Goal: Task Accomplishment & Management: Manage account settings

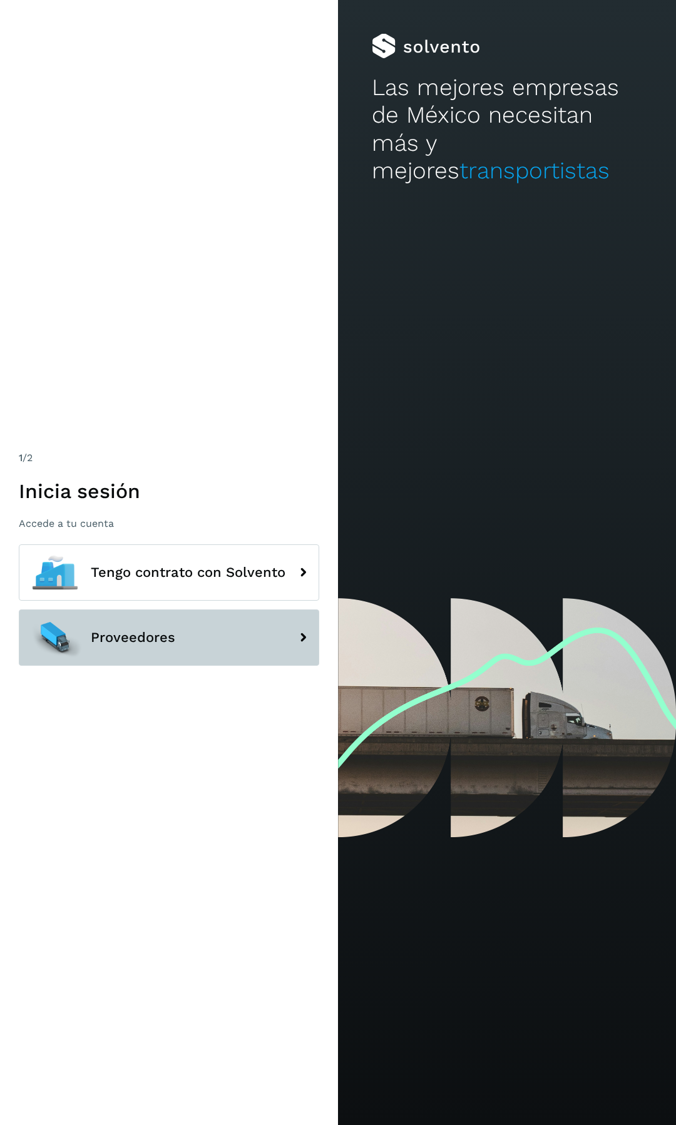
click at [218, 638] on button "Proveedores" at bounding box center [169, 638] width 300 height 56
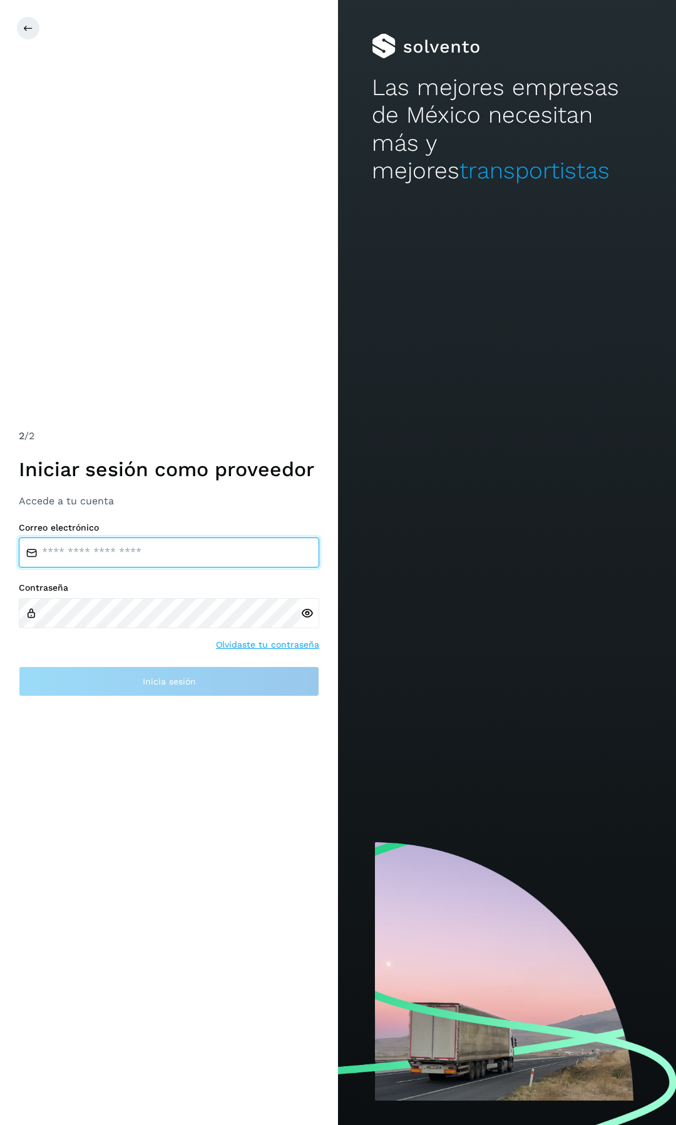
click at [180, 559] on input "email" at bounding box center [169, 553] width 300 height 30
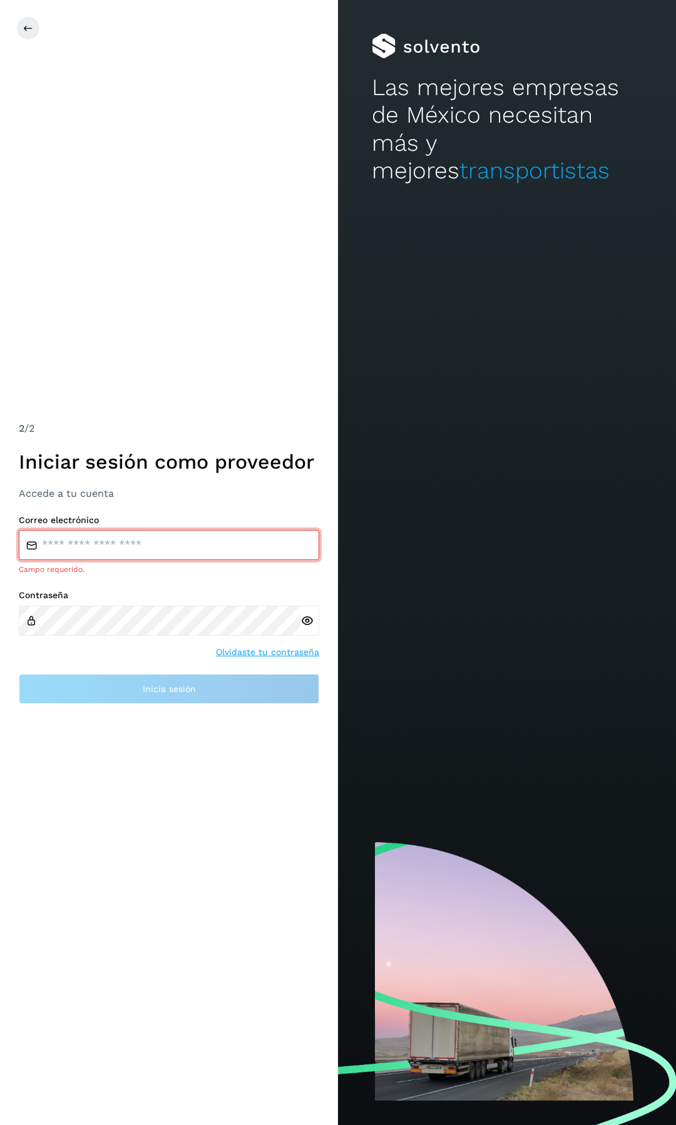
click at [74, 758] on div "2 /2 Iniciar sesión como proveedor Accede a tu cuenta Correo electrónico Campo …" at bounding box center [169, 562] width 338 height 1125
click at [271, 642] on div "Contraseña Olvidaste tu contraseña" at bounding box center [169, 624] width 300 height 69
click at [264, 650] on link "Olvidaste tu contraseña" at bounding box center [267, 652] width 103 height 13
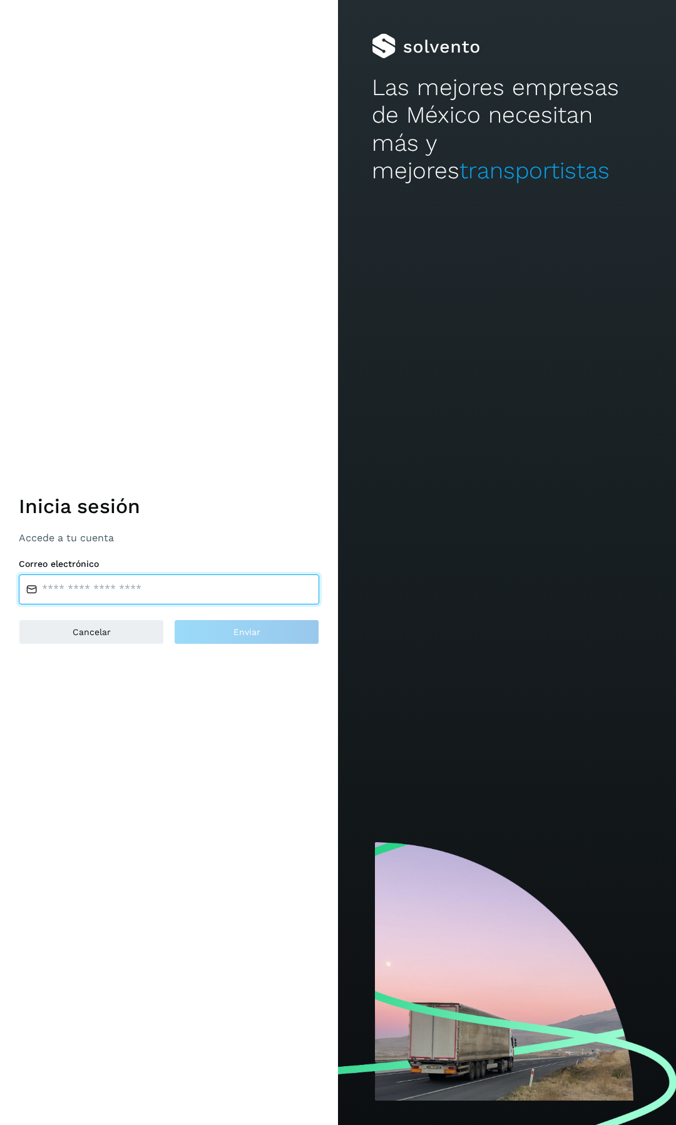
click at [144, 593] on input "email" at bounding box center [169, 589] width 300 height 30
paste input "**********"
type input "**********"
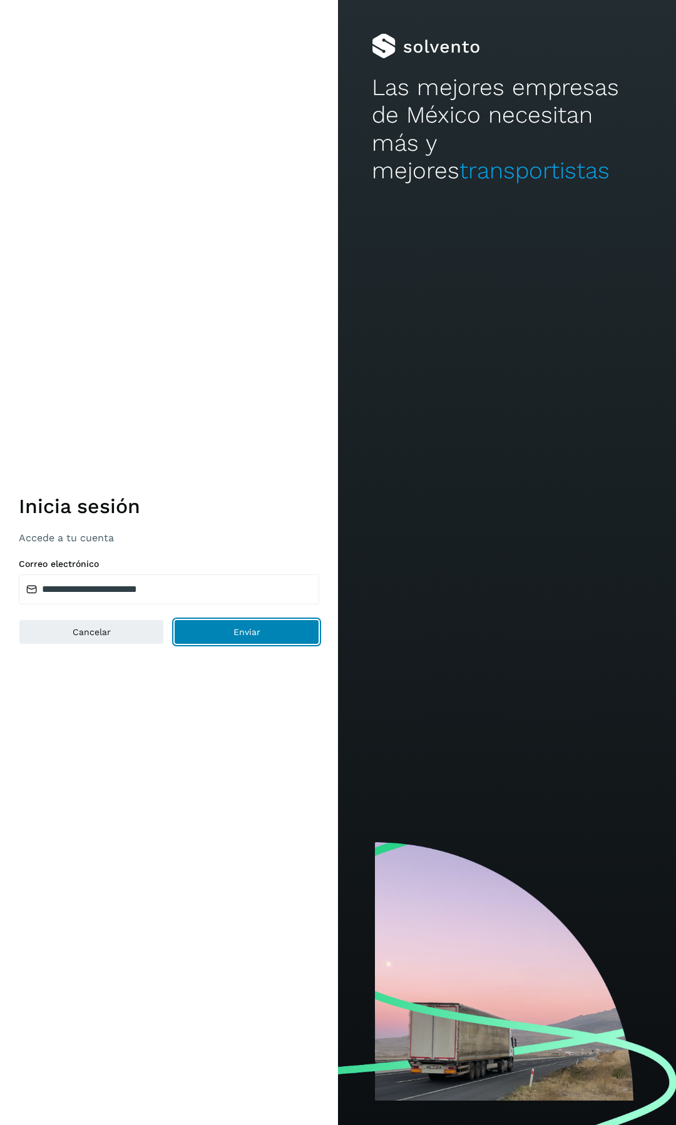
click at [251, 628] on span "Enviar" at bounding box center [246, 632] width 27 height 9
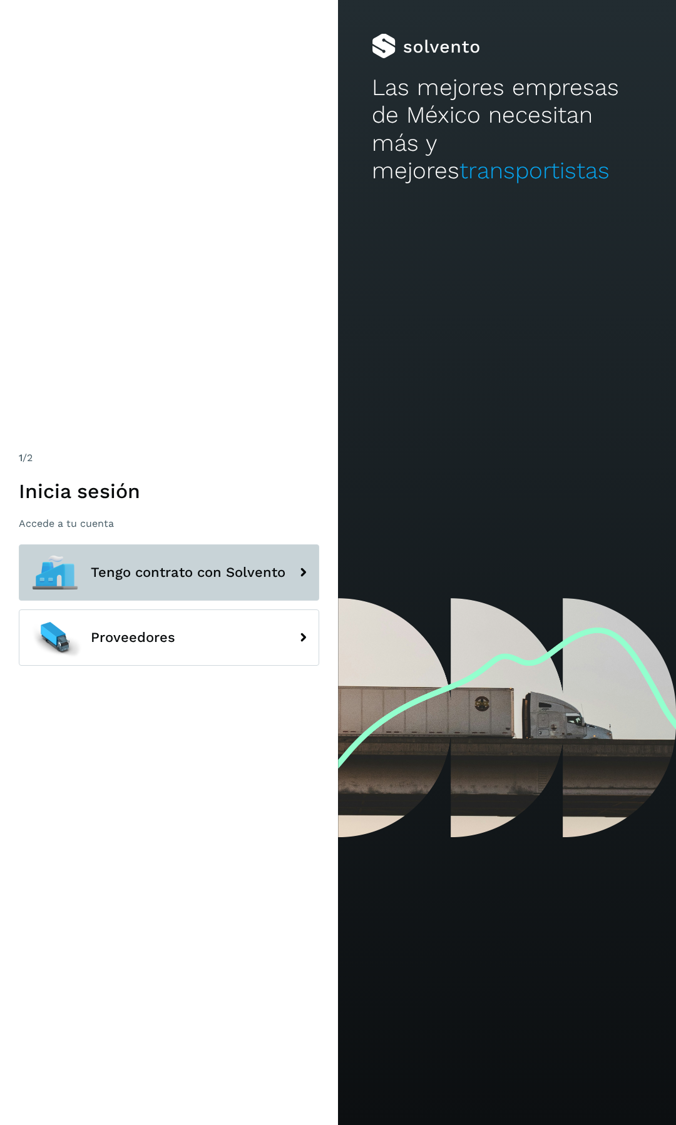
click at [232, 578] on span "Tengo contrato con Solvento" at bounding box center [188, 572] width 195 height 15
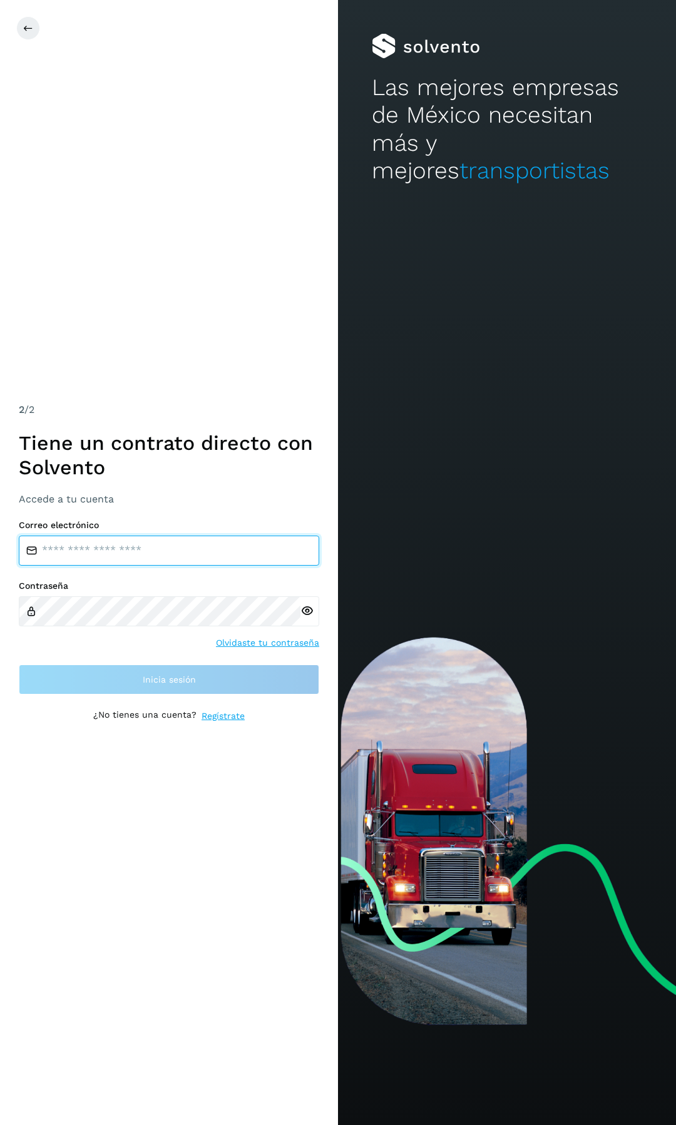
click at [145, 549] on input "email" at bounding box center [169, 551] width 300 height 30
paste input "**********"
type input "**********"
click at [253, 635] on div "Contraseña Olvidaste tu contraseña" at bounding box center [169, 615] width 300 height 69
click at [245, 643] on link "Olvidaste tu contraseña" at bounding box center [267, 642] width 103 height 13
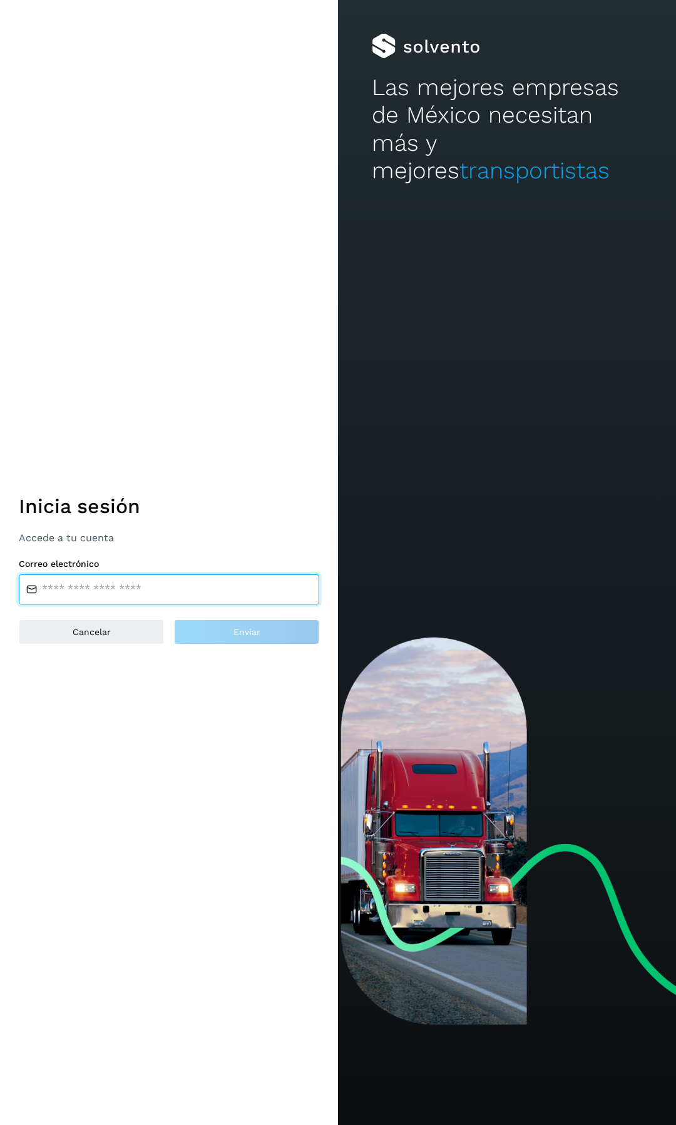
click at [151, 582] on input "email" at bounding box center [169, 589] width 300 height 30
paste input "**********"
type input "**********"
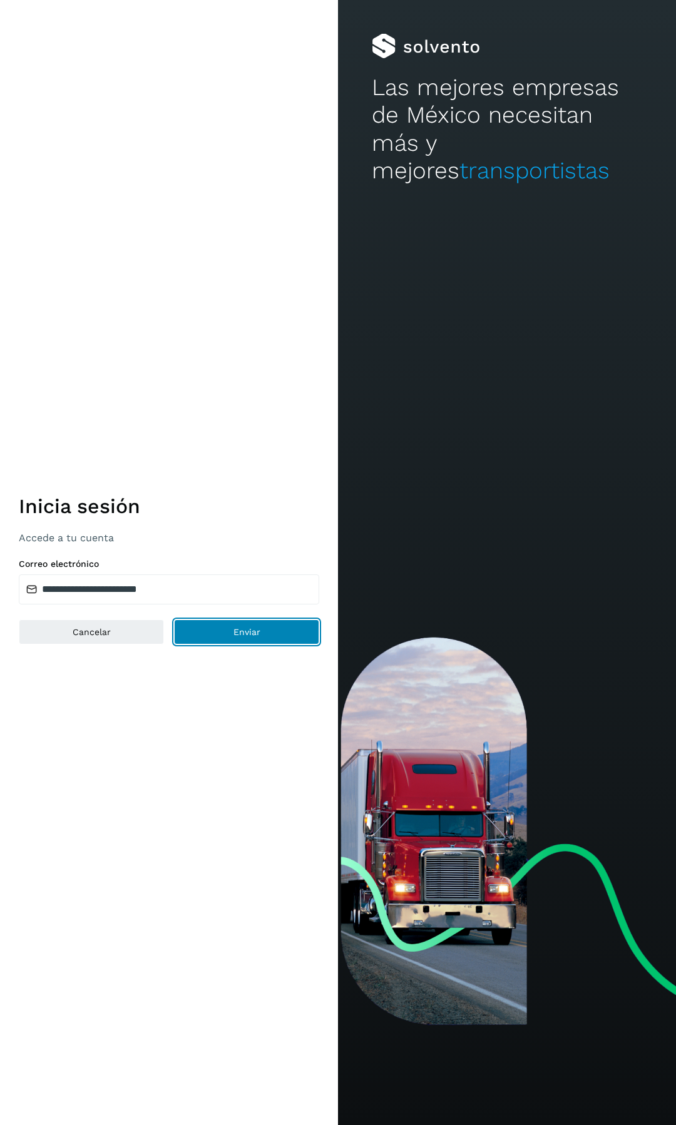
click at [220, 627] on button "Enviar" at bounding box center [246, 632] width 145 height 25
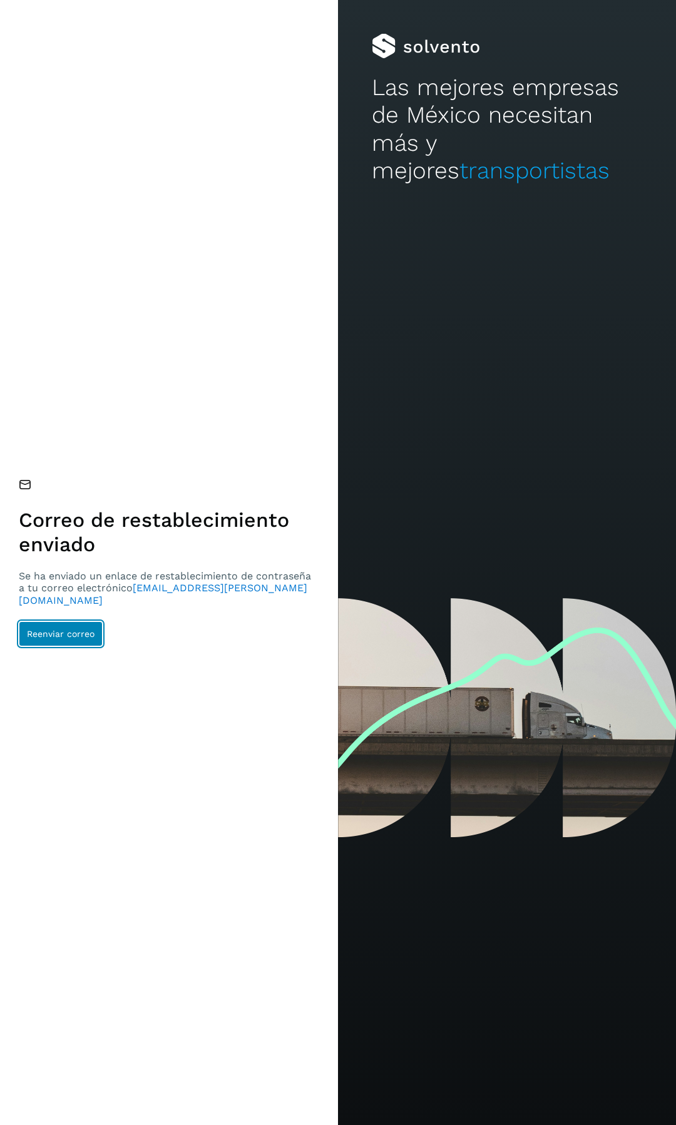
click at [92, 634] on button "Reenviar correo" at bounding box center [61, 633] width 84 height 25
drag, startPoint x: 265, startPoint y: 594, endPoint x: 230, endPoint y: 591, distance: 35.1
click at [133, 596] on p "Se ha enviado un enlace de restablecimiento de contraseña a tu correo electróni…" at bounding box center [167, 588] width 297 height 36
copy span "raziel.fragoso@trf.com.mx"
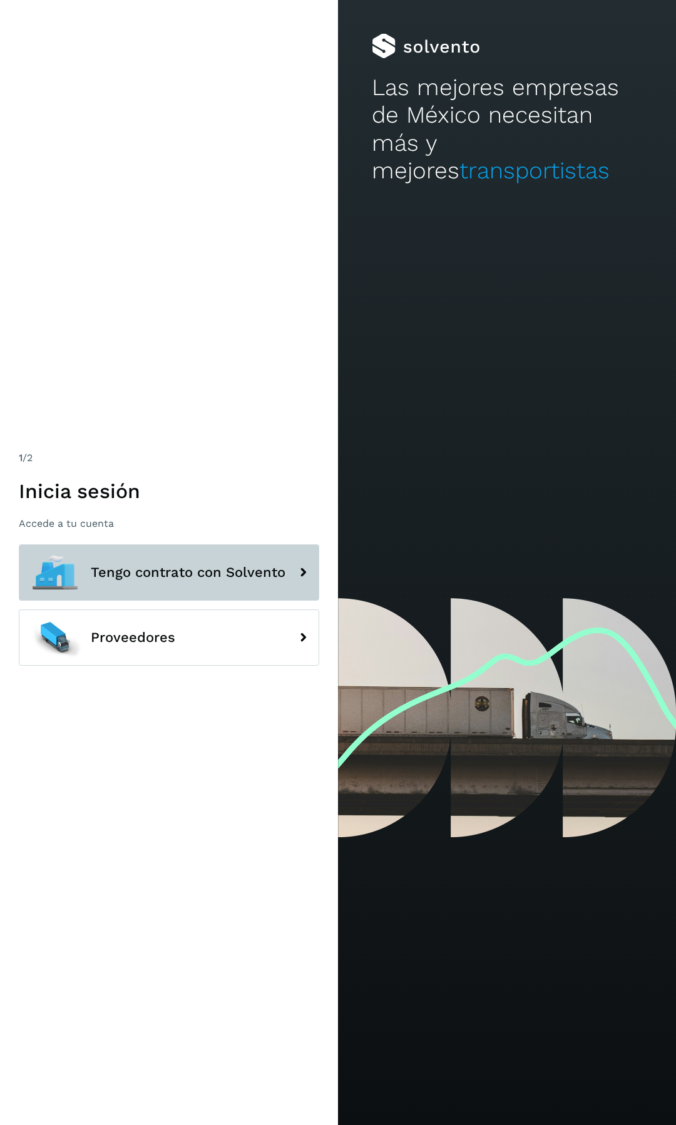
click at [140, 575] on span "Tengo contrato con Solvento" at bounding box center [188, 572] width 195 height 15
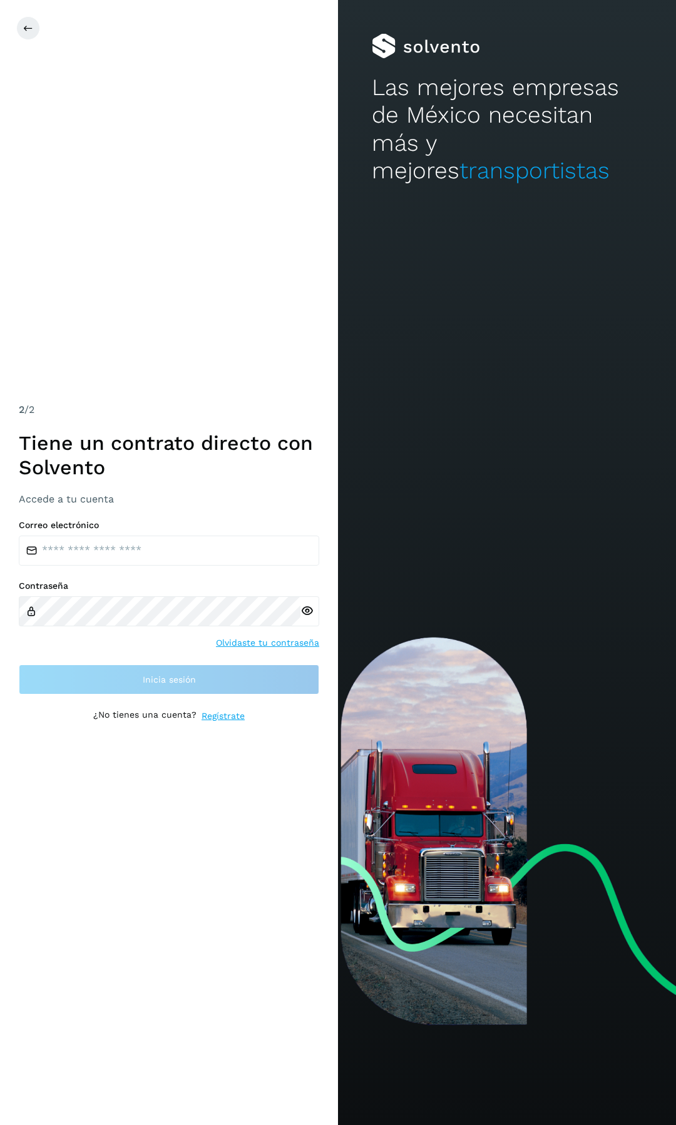
drag, startPoint x: 94, startPoint y: 575, endPoint x: 94, endPoint y: 562, distance: 13.1
click at [94, 572] on div "Correo electrónico Contraseña Olvidaste tu contraseña Inicia sesión" at bounding box center [169, 607] width 300 height 175
click at [94, 554] on input "email" at bounding box center [169, 551] width 300 height 30
click at [85, 551] on input "email" at bounding box center [169, 551] width 300 height 30
paste input "**********"
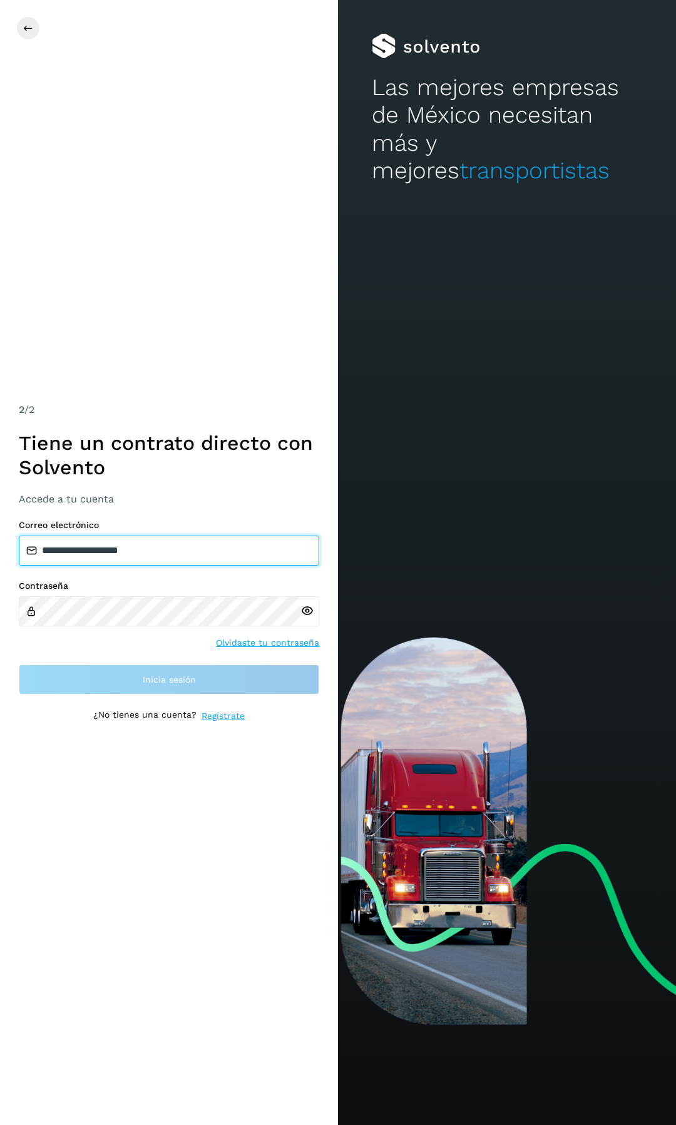
type input "**********"
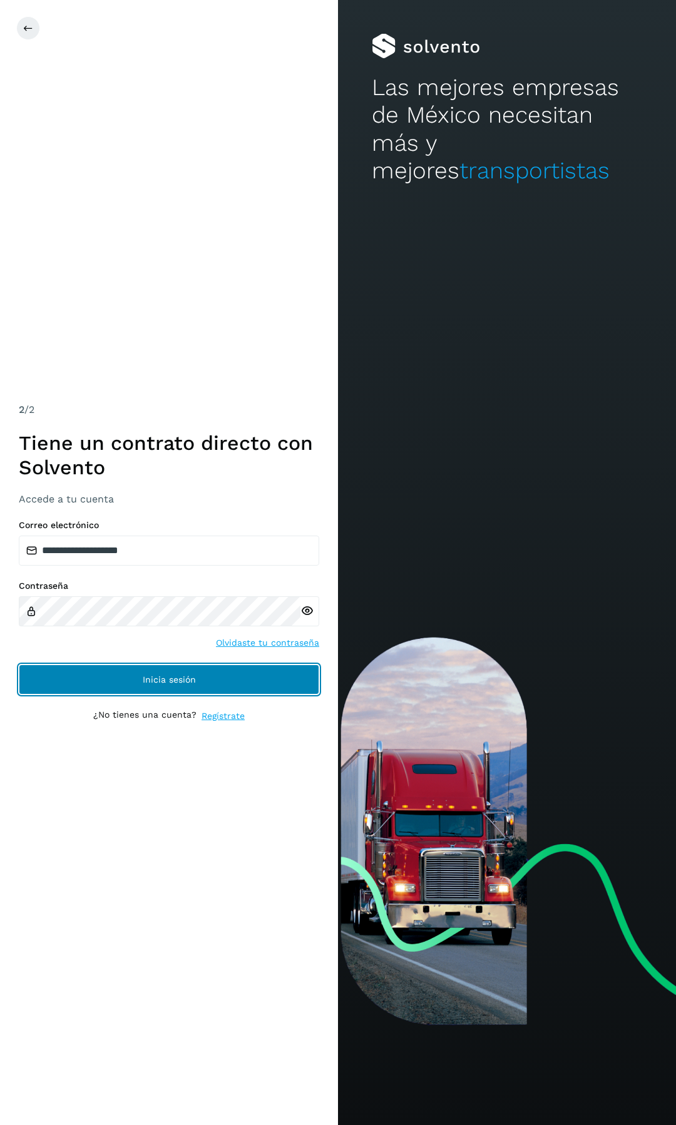
click at [154, 671] on button "Inicia sesión" at bounding box center [169, 680] width 300 height 30
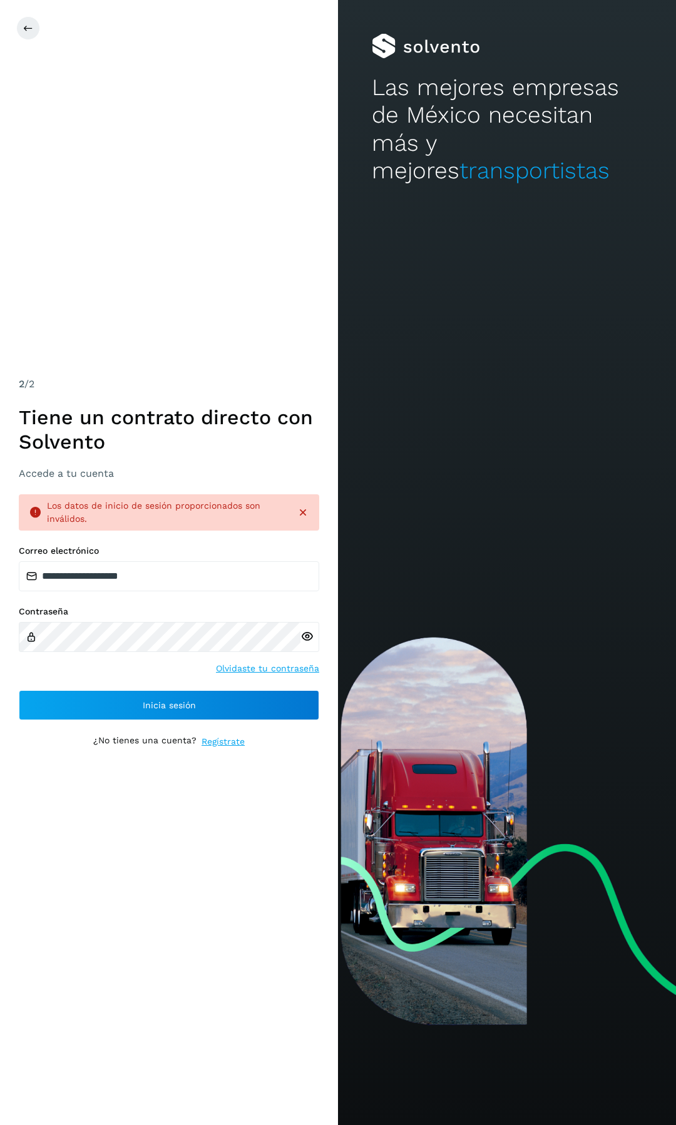
click at [310, 635] on icon at bounding box center [306, 636] width 13 height 13
click at [104, 825] on div "**********" at bounding box center [169, 562] width 338 height 1125
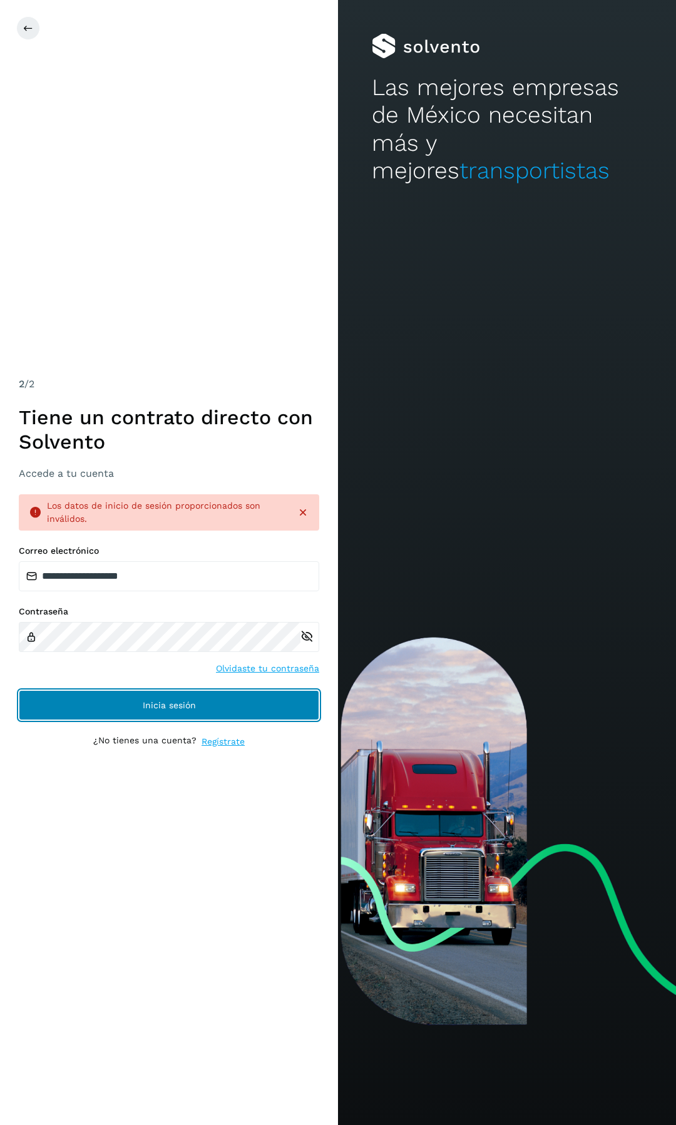
click at [187, 708] on span "Inicia sesión" at bounding box center [169, 705] width 53 height 9
click at [227, 708] on button "Inicia sesión" at bounding box center [169, 705] width 300 height 30
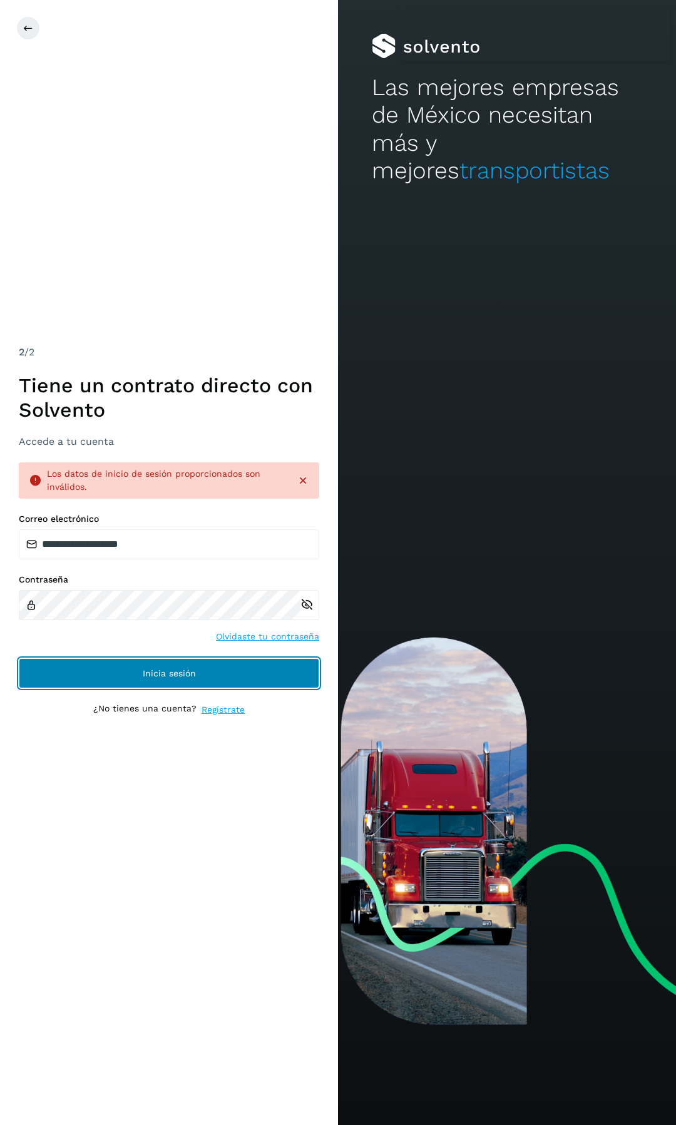
click at [180, 684] on button "Inicia sesión" at bounding box center [169, 673] width 300 height 30
click at [145, 667] on button "Inicia sesión" at bounding box center [169, 673] width 300 height 30
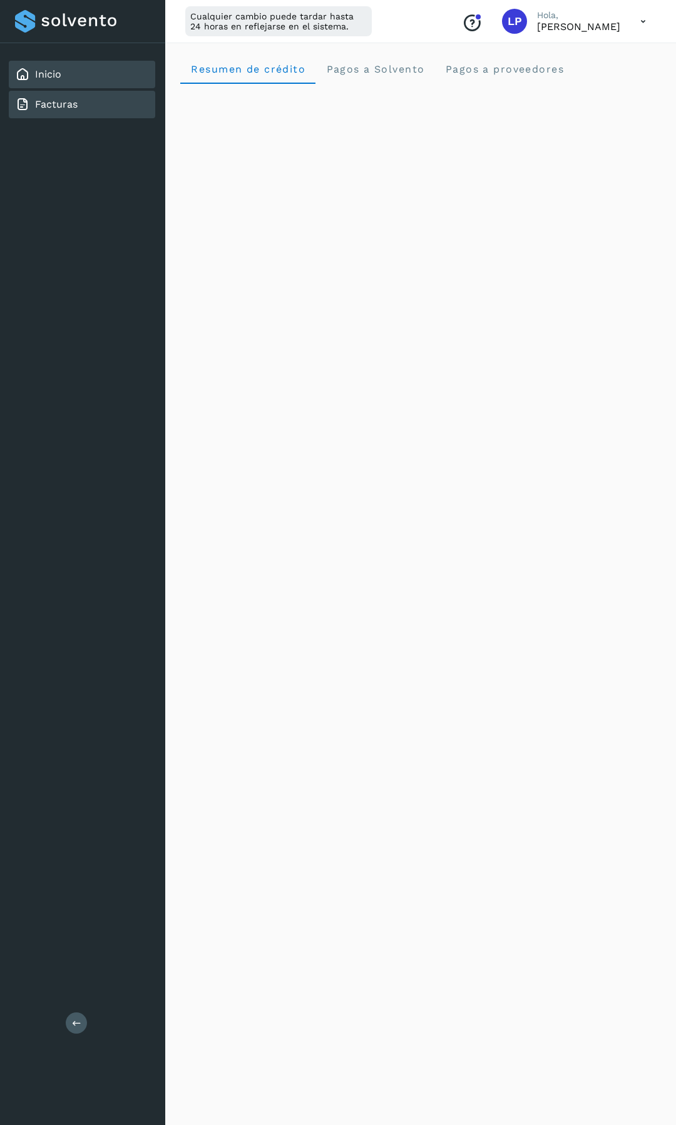
click at [51, 102] on link "Facturas" at bounding box center [56, 104] width 43 height 12
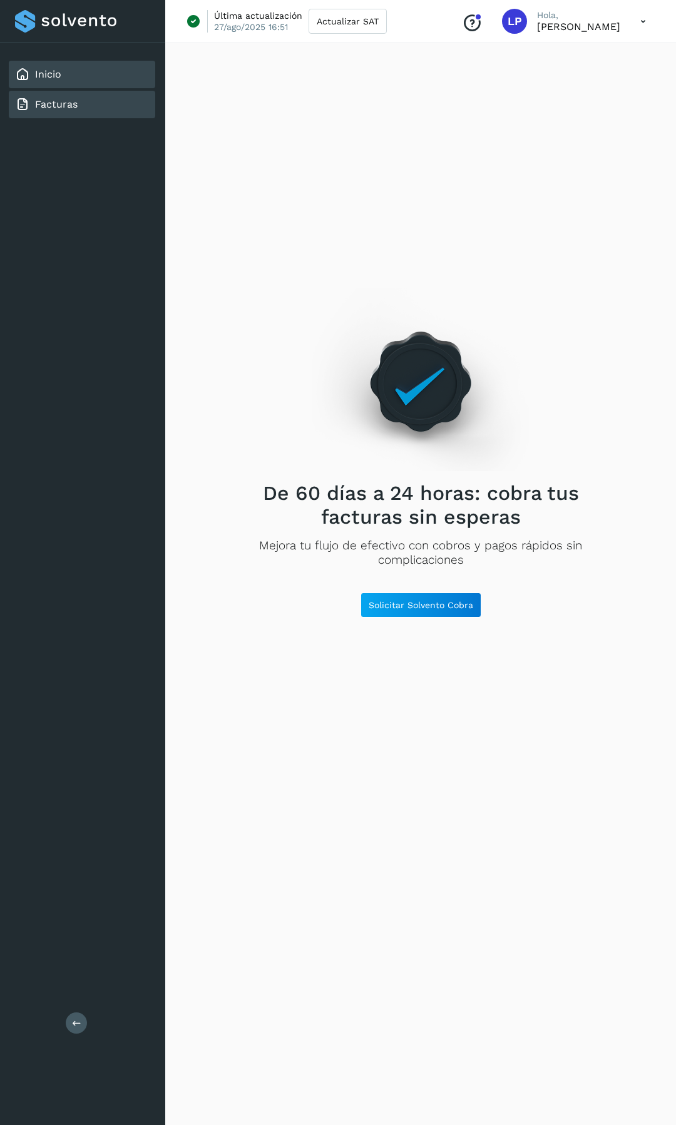
click at [46, 81] on div "Inicio" at bounding box center [38, 74] width 46 height 15
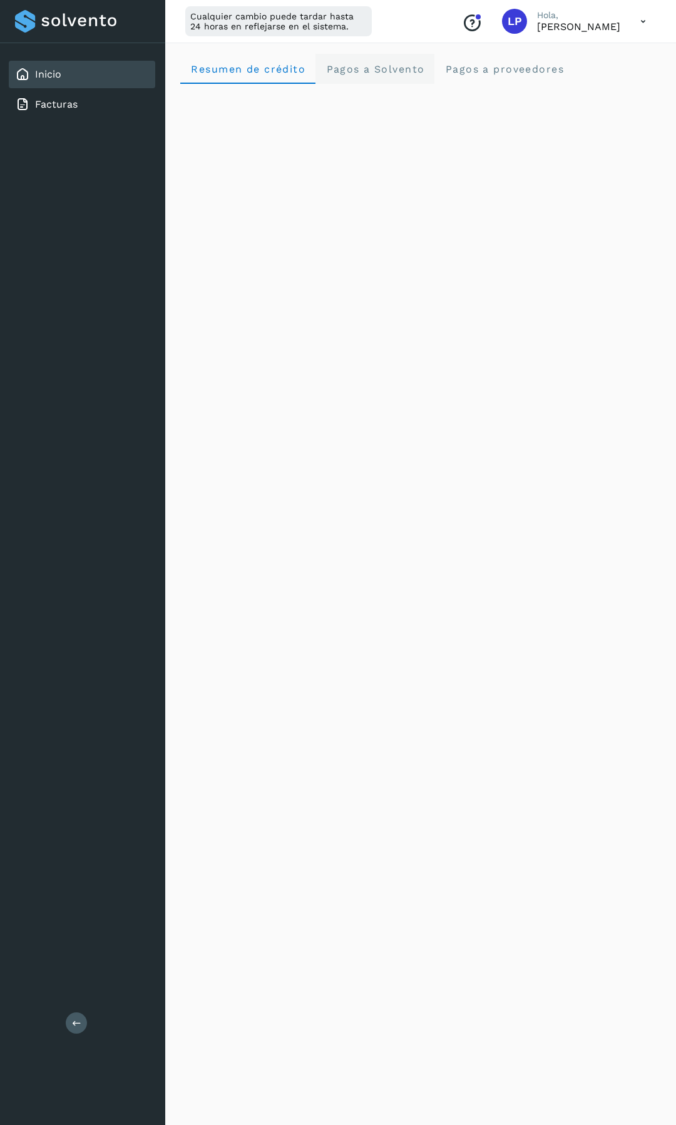
click at [360, 61] on Solvento "Pagos a Solvento" at bounding box center [374, 69] width 119 height 30
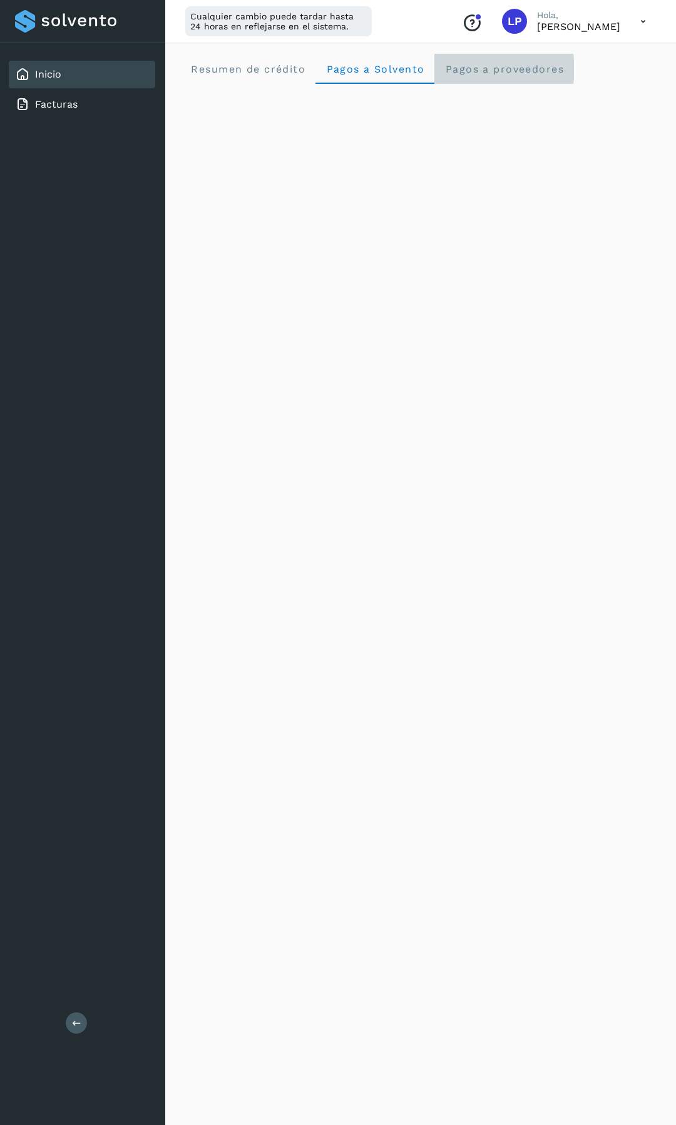
click at [469, 63] on span "Pagos a proveedores" at bounding box center [504, 69] width 120 height 12
click at [82, 80] on div "Inicio" at bounding box center [82, 75] width 146 height 28
click at [642, 17] on icon at bounding box center [643, 22] width 26 height 26
click at [568, 80] on div "Cerrar sesión" at bounding box center [580, 81] width 149 height 24
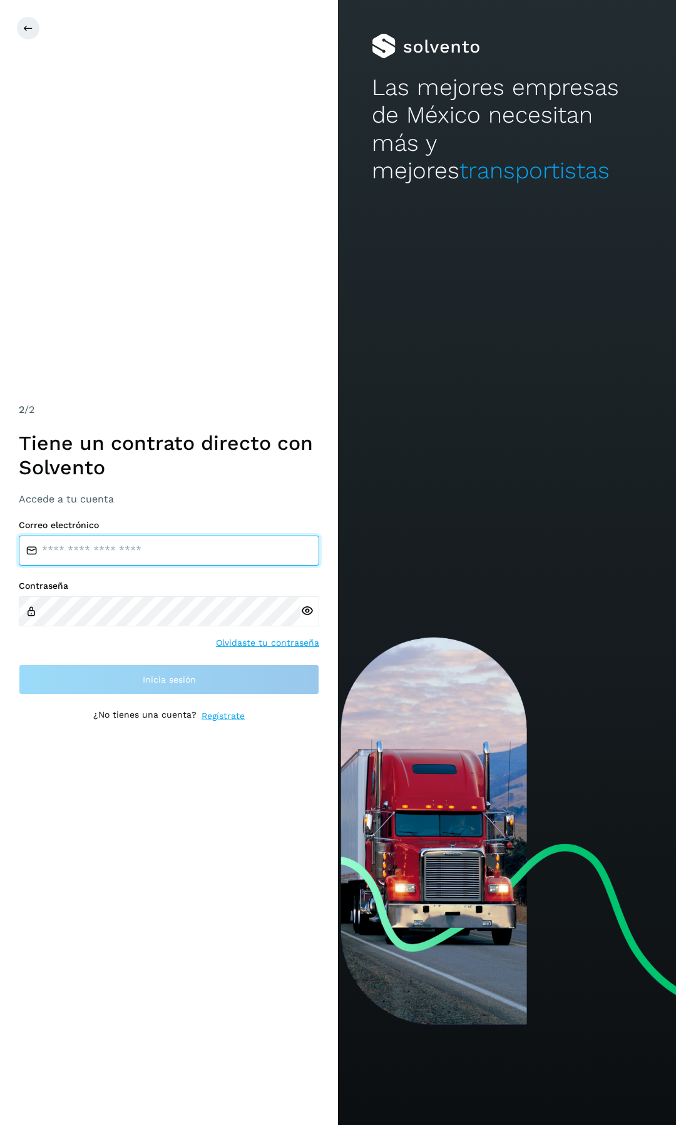
click at [130, 548] on input "email" at bounding box center [169, 551] width 300 height 30
click at [118, 627] on div "Contraseña Olvidaste tu contraseña" at bounding box center [169, 615] width 300 height 69
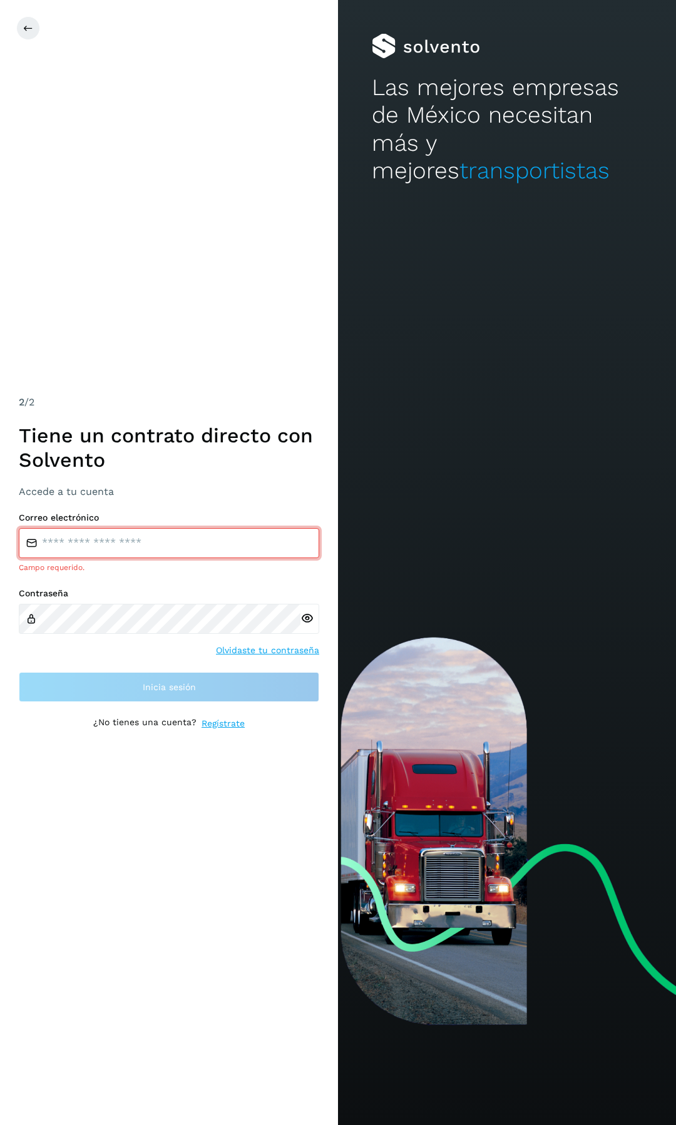
click at [149, 542] on input "email" at bounding box center [169, 543] width 300 height 30
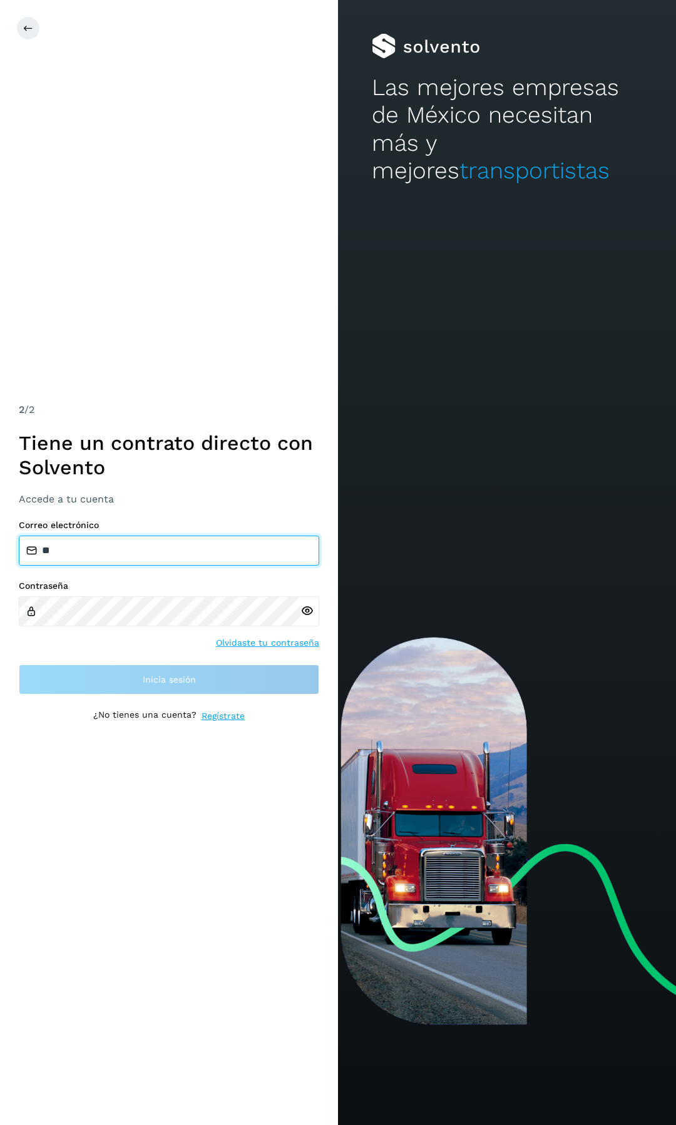
type input "**********"
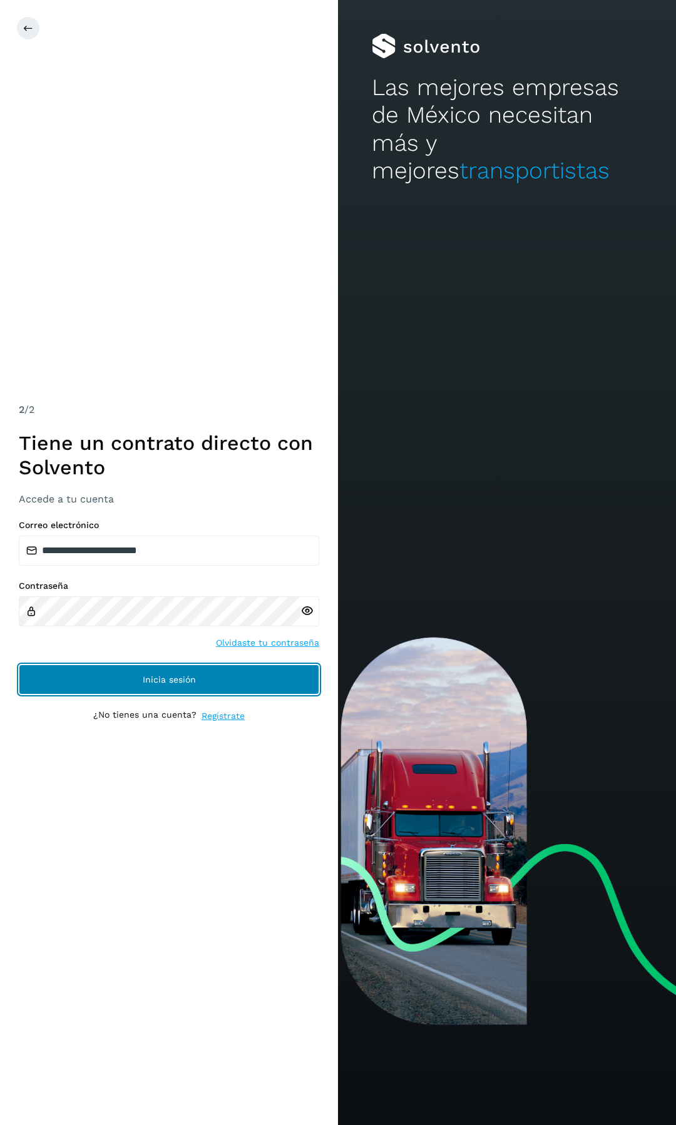
click at [166, 684] on span "Inicia sesión" at bounding box center [169, 679] width 53 height 9
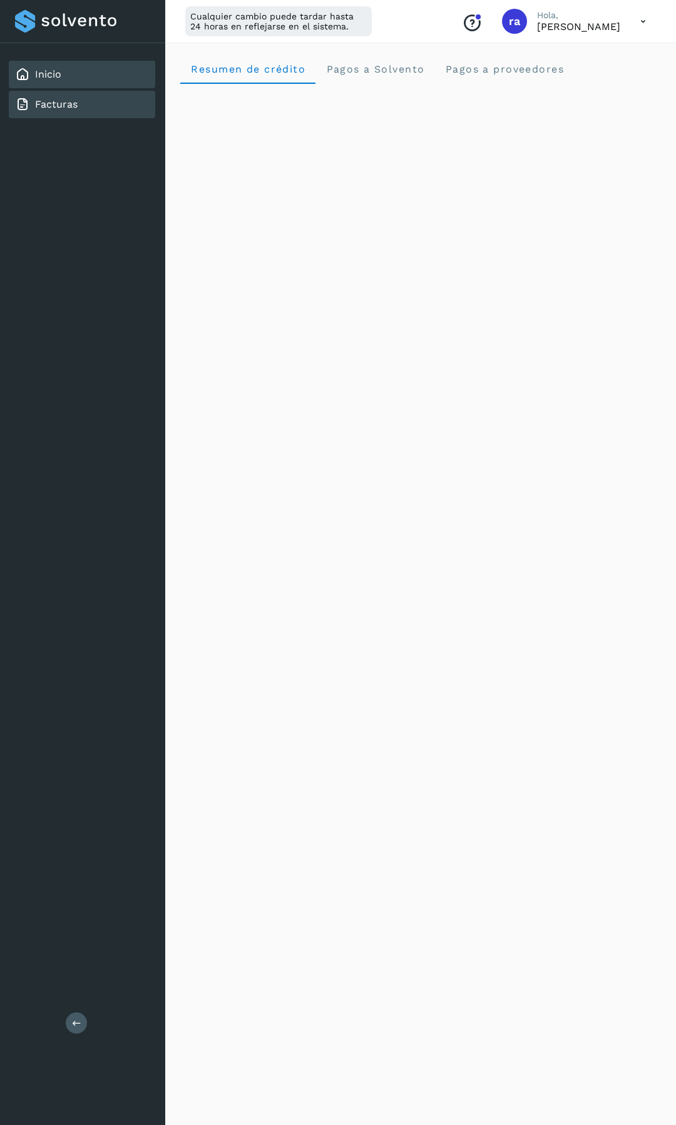
click at [43, 107] on link "Facturas" at bounding box center [56, 104] width 43 height 12
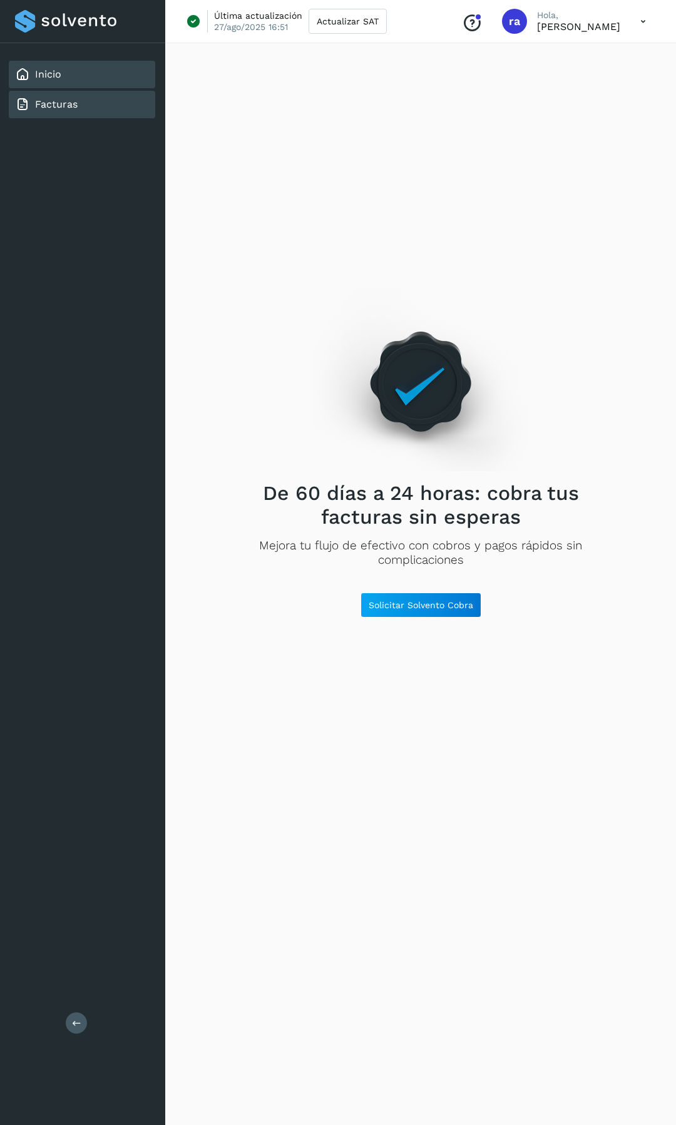
click at [31, 77] on div "Inicio" at bounding box center [38, 74] width 46 height 15
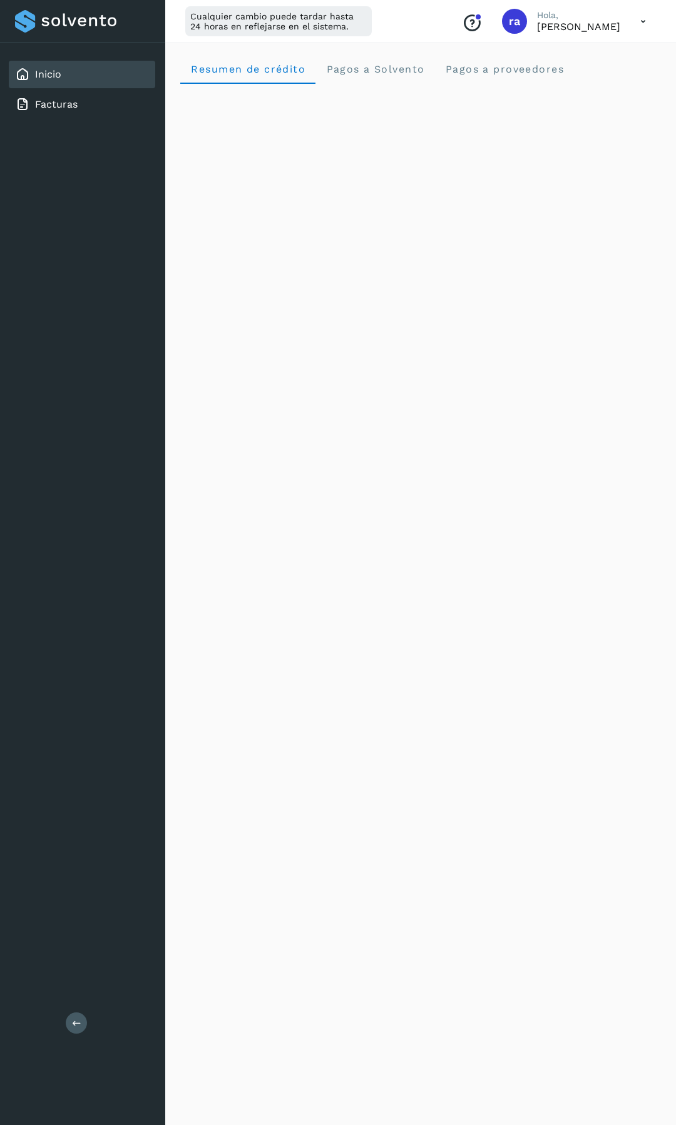
scroll to position [3, 0]
click at [58, 108] on link "Facturas" at bounding box center [56, 104] width 43 height 12
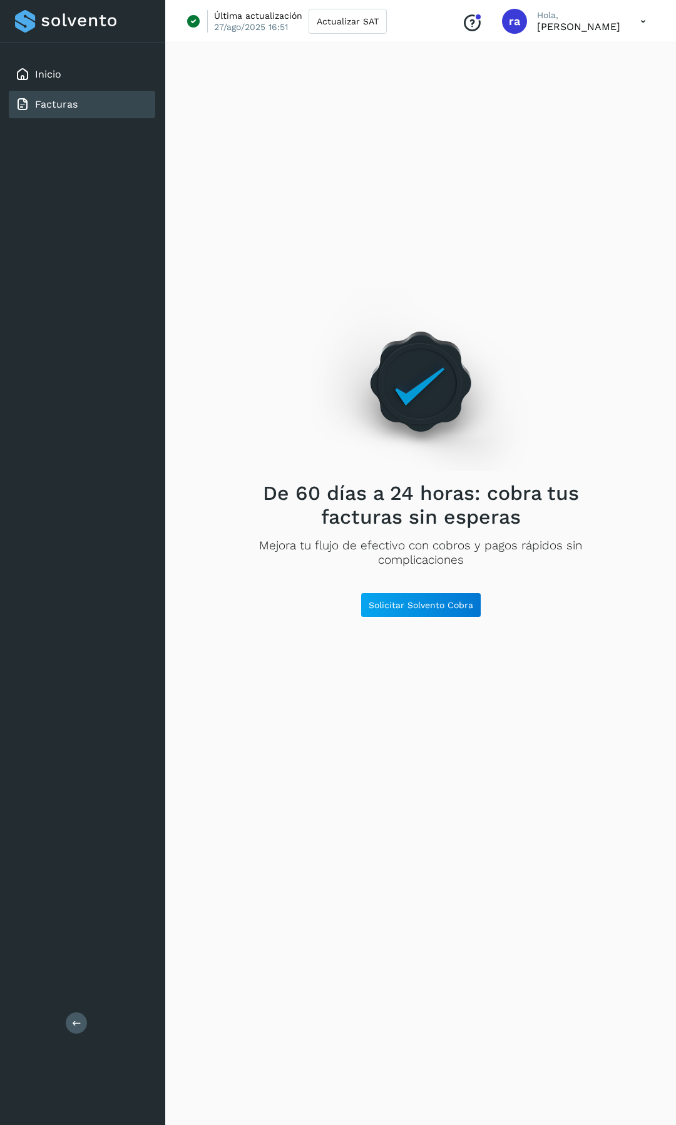
click at [640, 25] on icon at bounding box center [643, 22] width 26 height 26
click at [205, 234] on div at bounding box center [338, 562] width 676 height 1125
click at [88, 74] on div "Inicio" at bounding box center [82, 75] width 146 height 28
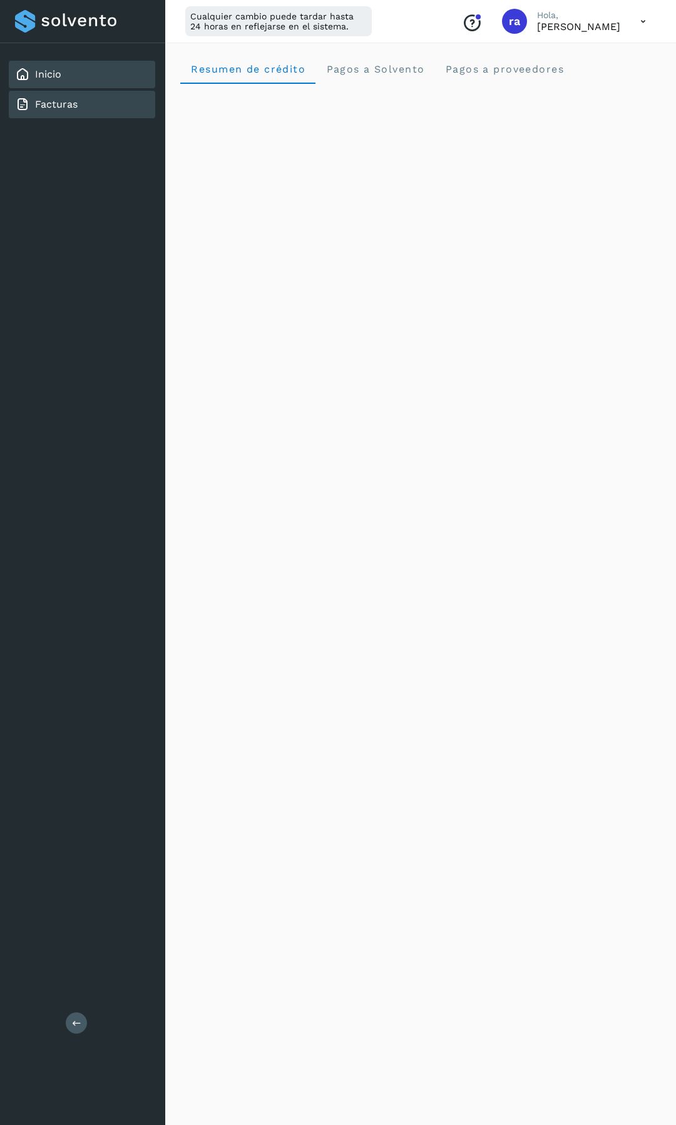
click at [73, 114] on div "Facturas" at bounding box center [82, 105] width 146 height 28
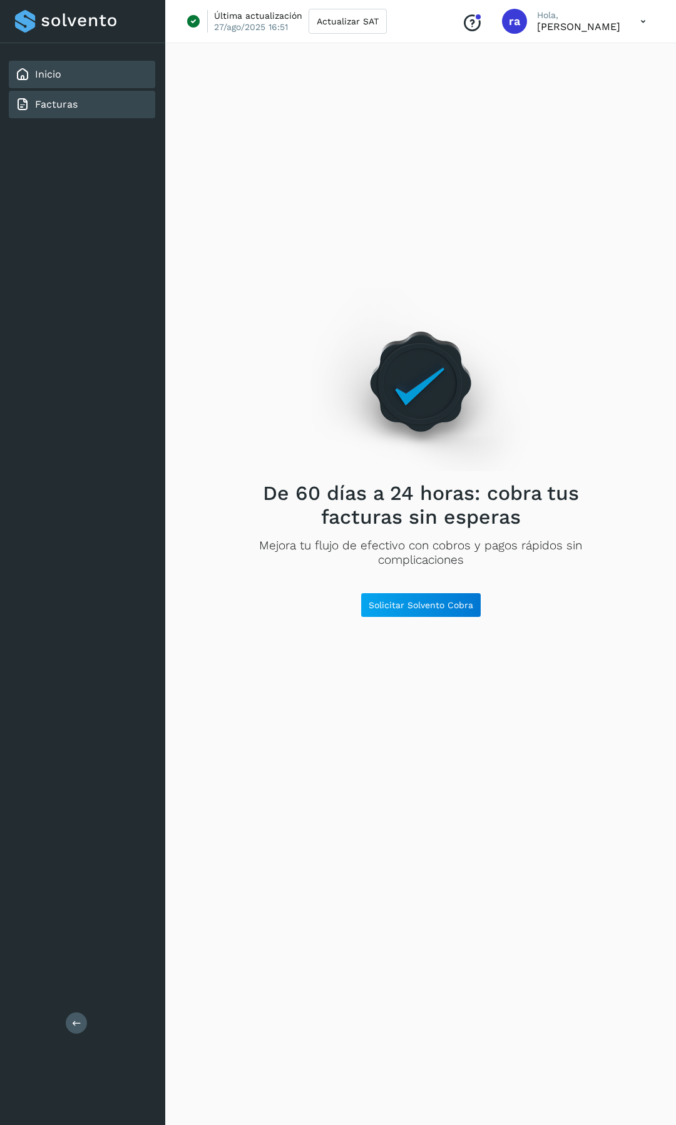
click at [69, 72] on div "Inicio" at bounding box center [82, 75] width 146 height 28
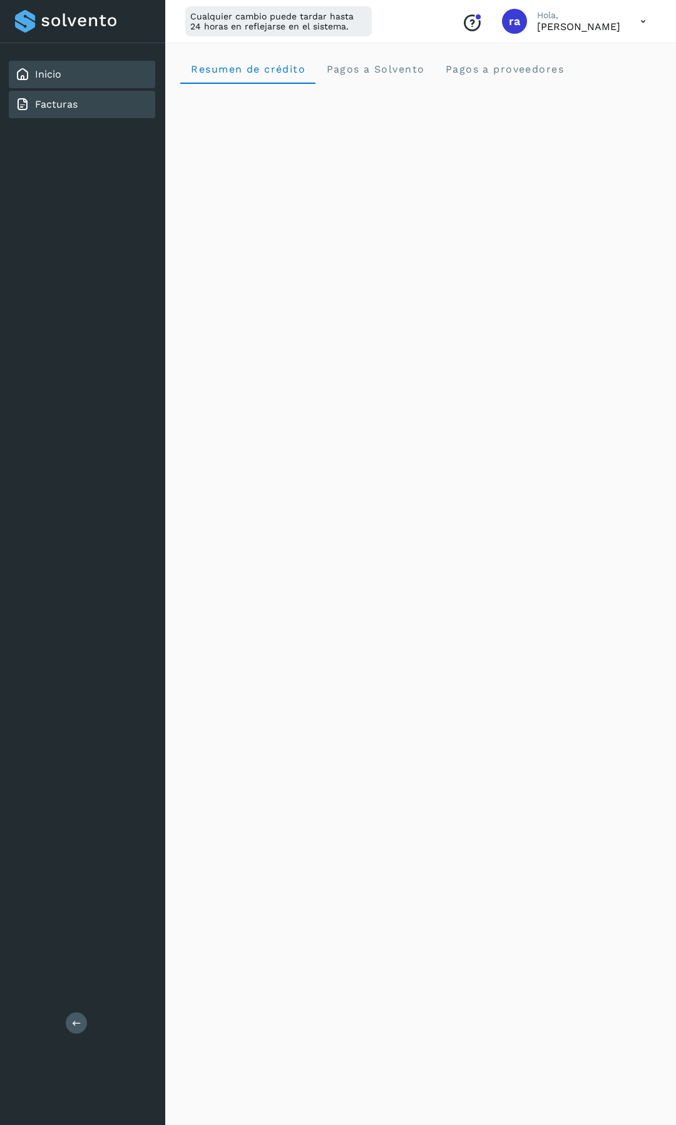
click at [57, 106] on link "Facturas" at bounding box center [56, 104] width 43 height 12
